Goal: Information Seeking & Learning: Learn about a topic

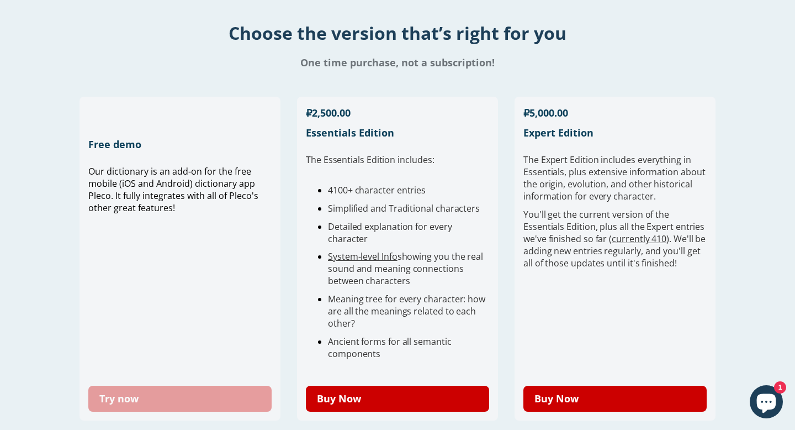
click at [134, 404] on link "Try now" at bounding box center [179, 398] width 183 height 26
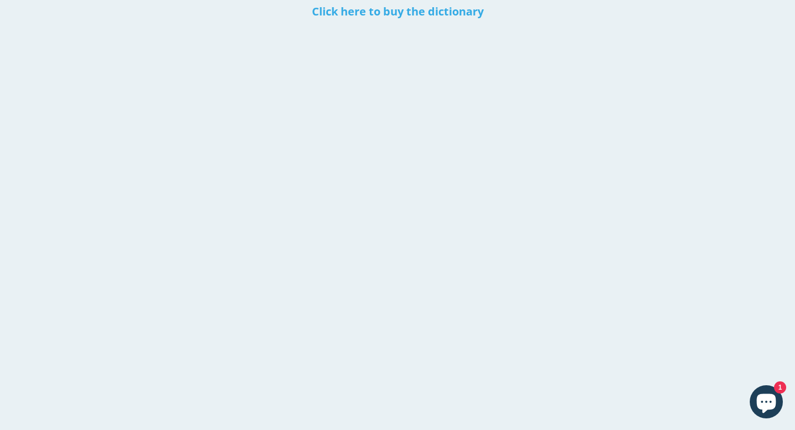
scroll to position [78, 0]
